Goal: Find specific page/section: Find specific page/section

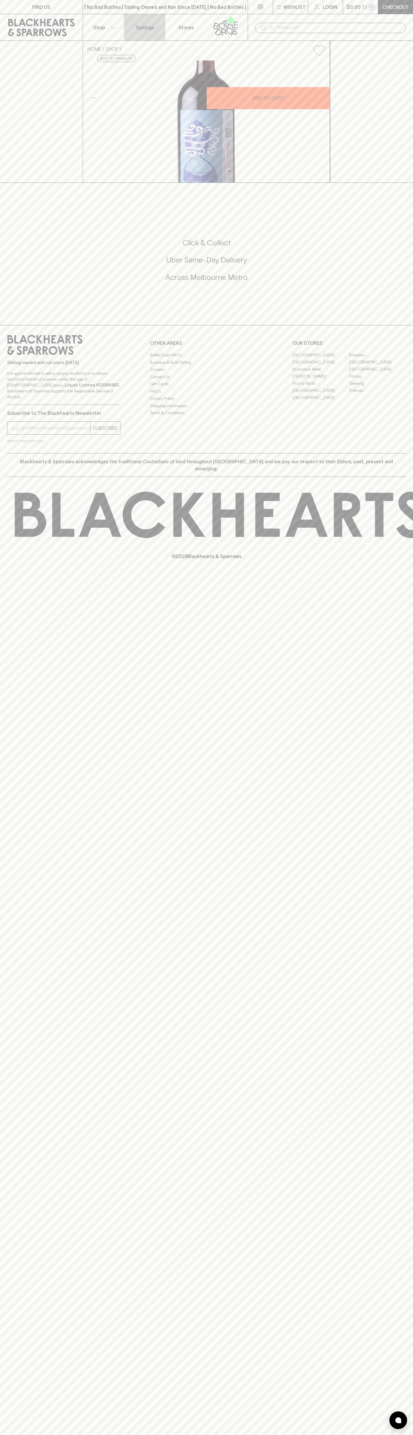
click at [132, 17] on link "Tastings" at bounding box center [144, 27] width 41 height 26
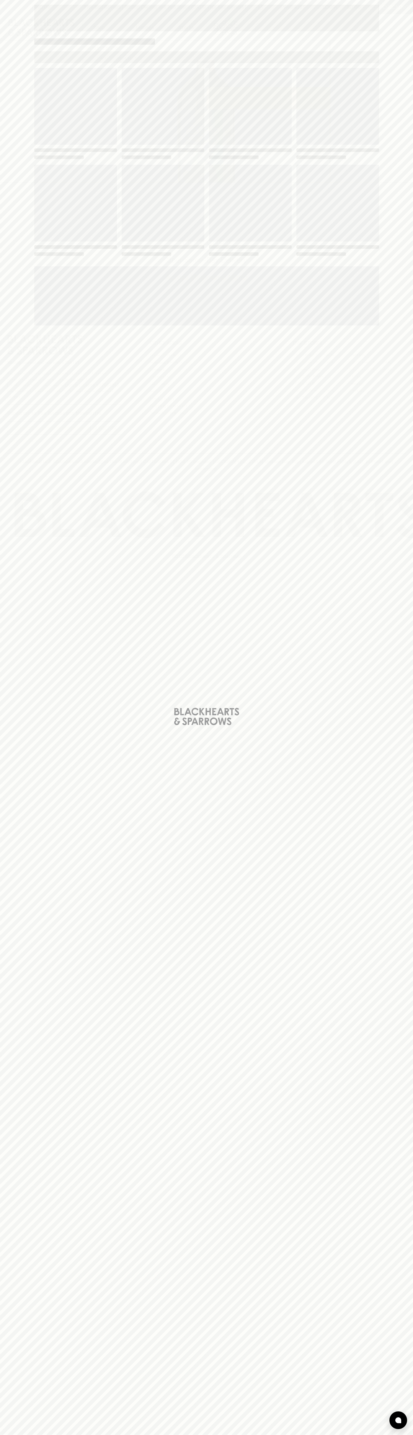
click at [405, 178] on div "Loading" at bounding box center [206, 717] width 413 height 1435
click at [366, 1435] on html "FIND US | No Bad Bottles | Sibling Owned and Run Since [DATE] | No Bad Bottles …" at bounding box center [206, 717] width 413 height 1435
click at [9, 1376] on div "Loading" at bounding box center [206, 717] width 413 height 1435
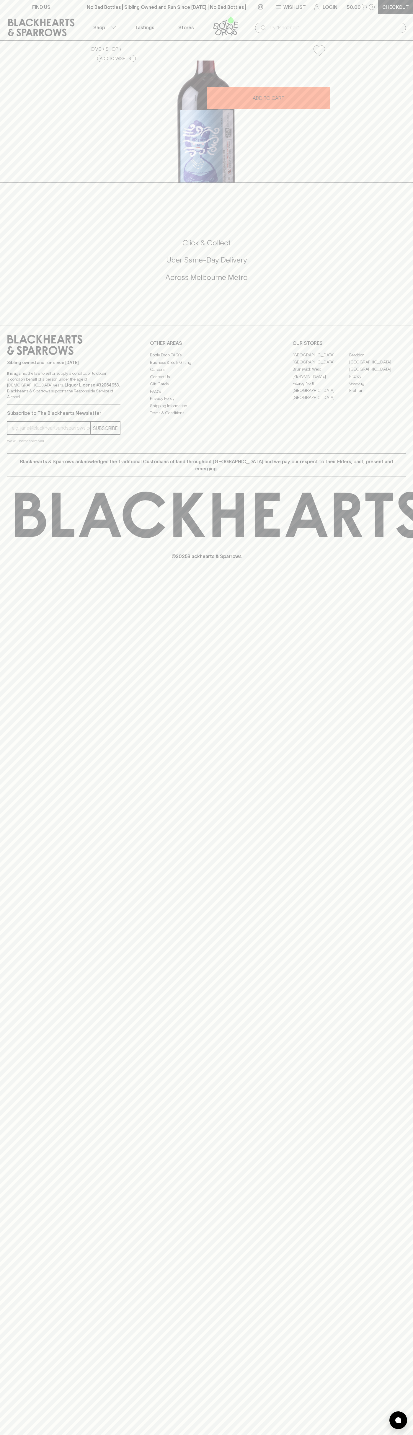
click at [321, 358] on link "[GEOGRAPHIC_DATA]" at bounding box center [321, 354] width 57 height 7
